Goal: Transaction & Acquisition: Purchase product/service

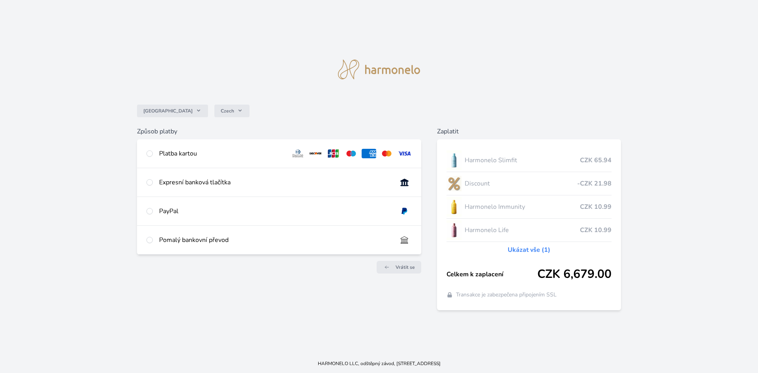
click at [409, 152] on img at bounding box center [404, 153] width 15 height 9
radio input "true"
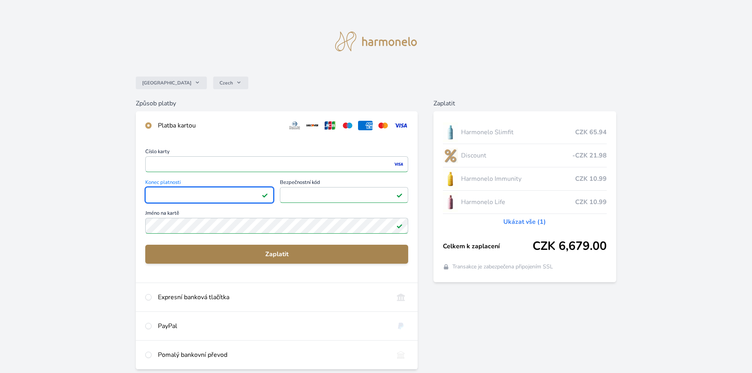
click at [302, 255] on span "Zaplatit" at bounding box center [277, 253] width 250 height 9
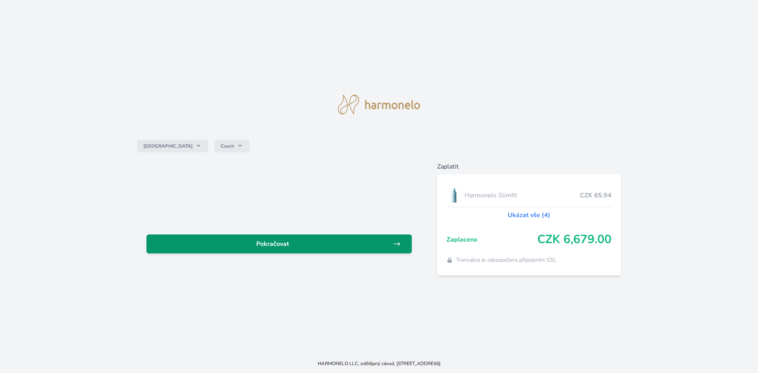
click at [304, 246] on span "Pokračovat" at bounding box center [273, 243] width 240 height 9
